Goal: Transaction & Acquisition: Register for event/course

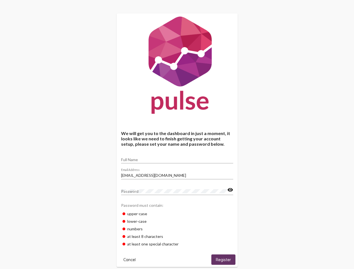
click at [177, 158] on input "Full Name" at bounding box center [177, 160] width 112 height 4
click at [177, 174] on input "[EMAIL_ADDRESS][DOMAIN_NAME]" at bounding box center [177, 175] width 112 height 4
click at [230, 190] on mat-icon "visibility" at bounding box center [230, 190] width 6 height 7
click at [130, 260] on span "Cancel" at bounding box center [129, 259] width 12 height 5
click at [223, 260] on span "Register" at bounding box center [223, 259] width 15 height 5
